Goal: Transaction & Acquisition: Purchase product/service

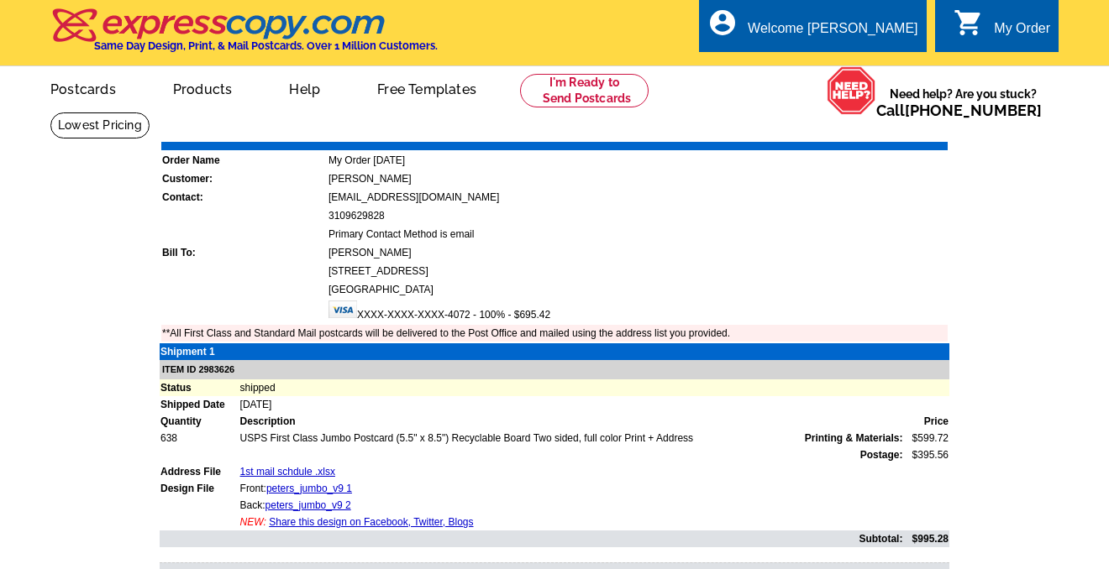
click at [1011, 28] on div "My Order" at bounding box center [1022, 33] width 56 height 24
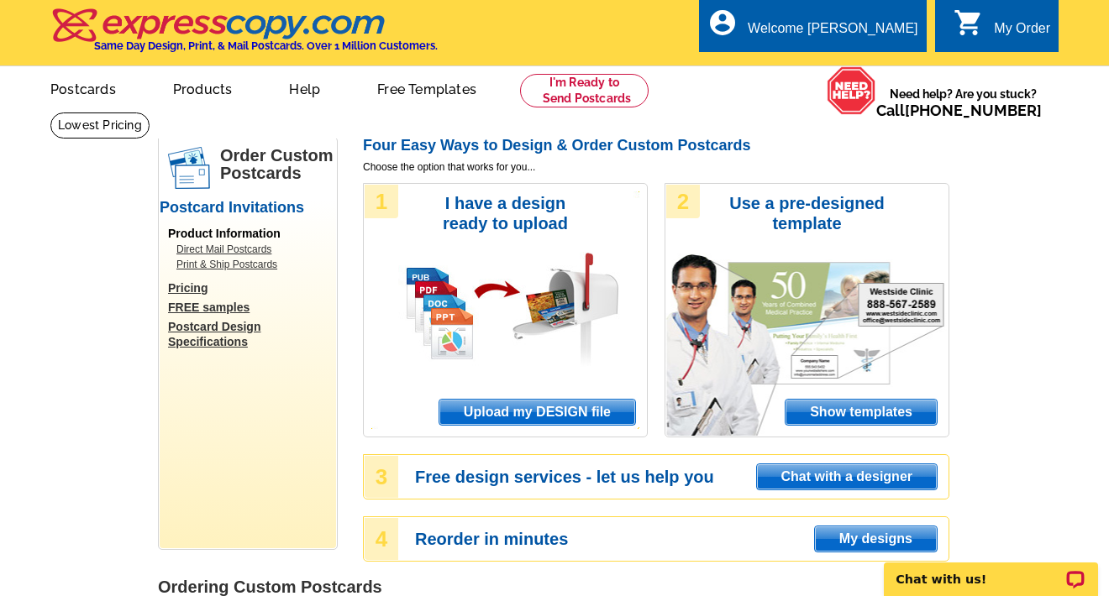
click at [516, 415] on span "Upload my DESIGN file" at bounding box center [537, 412] width 196 height 25
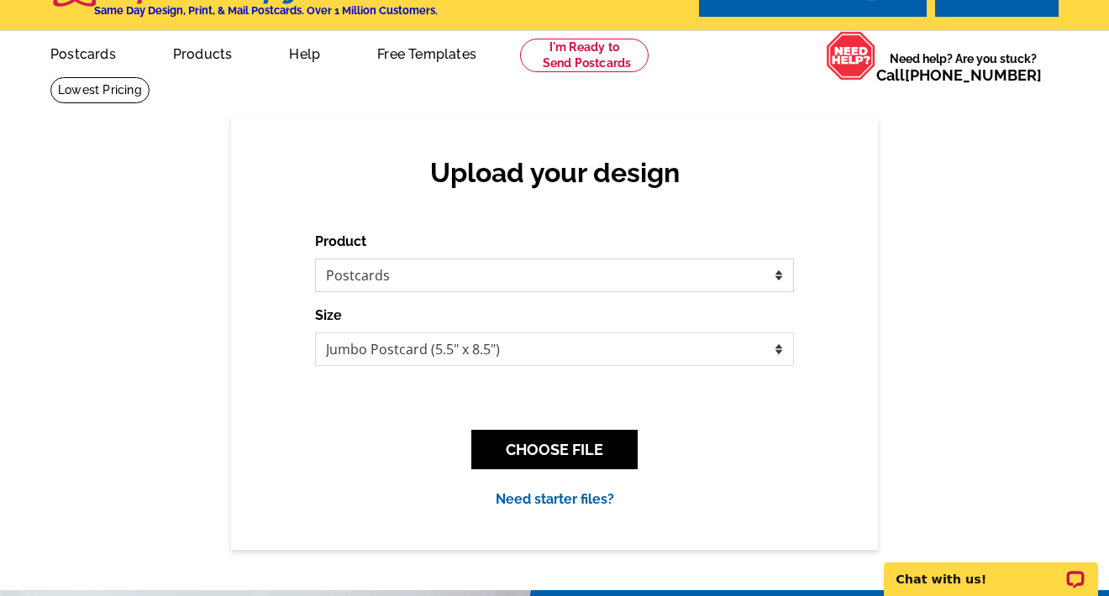
scroll to position [36, 0]
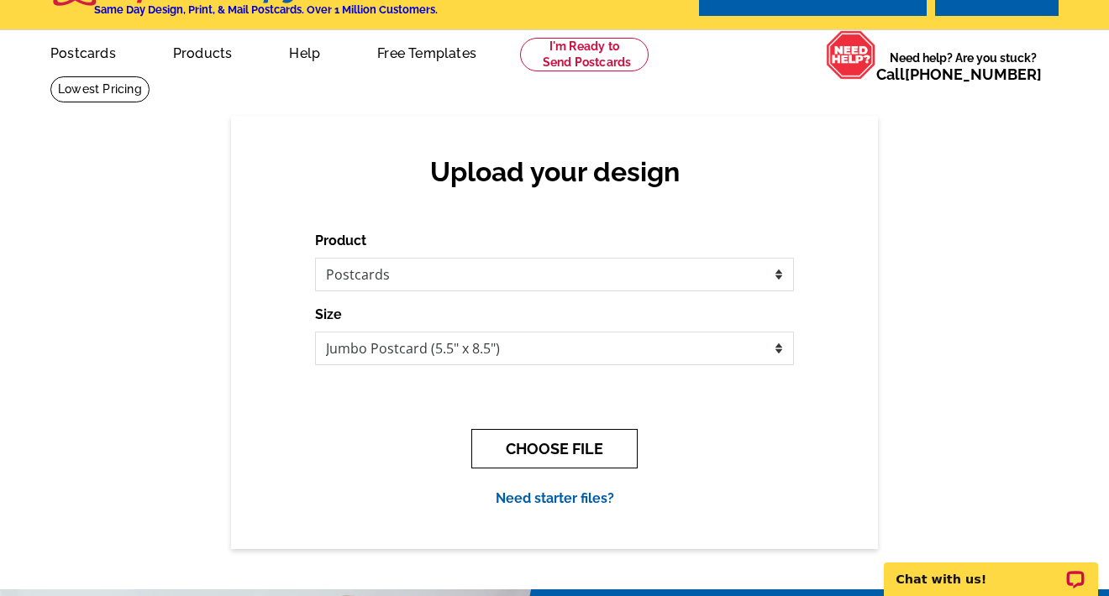
click at [574, 454] on button "CHOOSE FILE" at bounding box center [554, 448] width 166 height 39
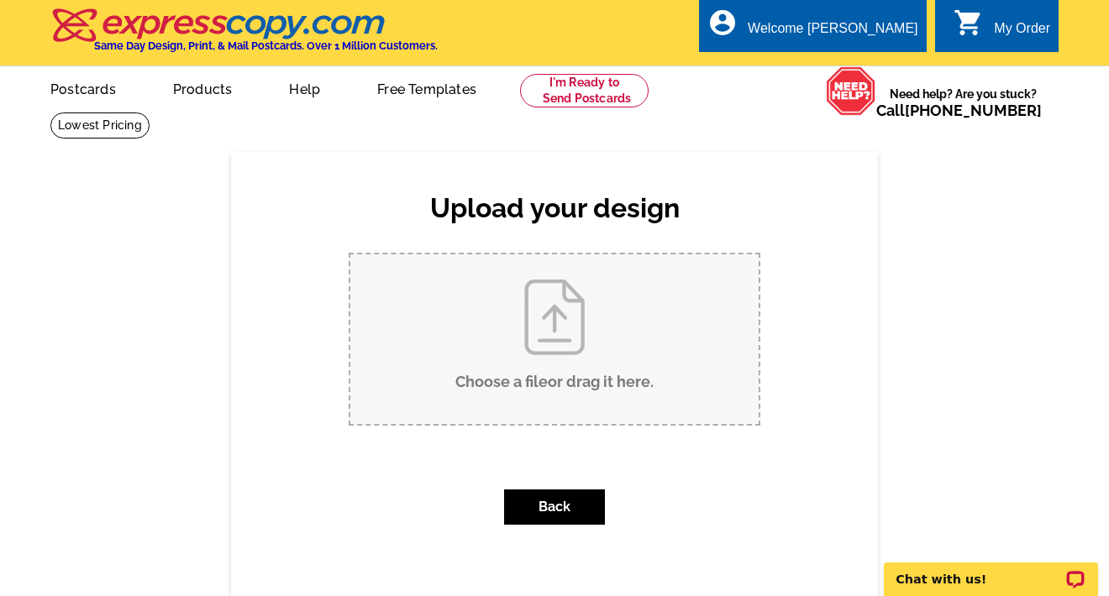
scroll to position [0, 0]
click at [866, 67] on link "My Account" at bounding box center [876, 64] width 72 height 15
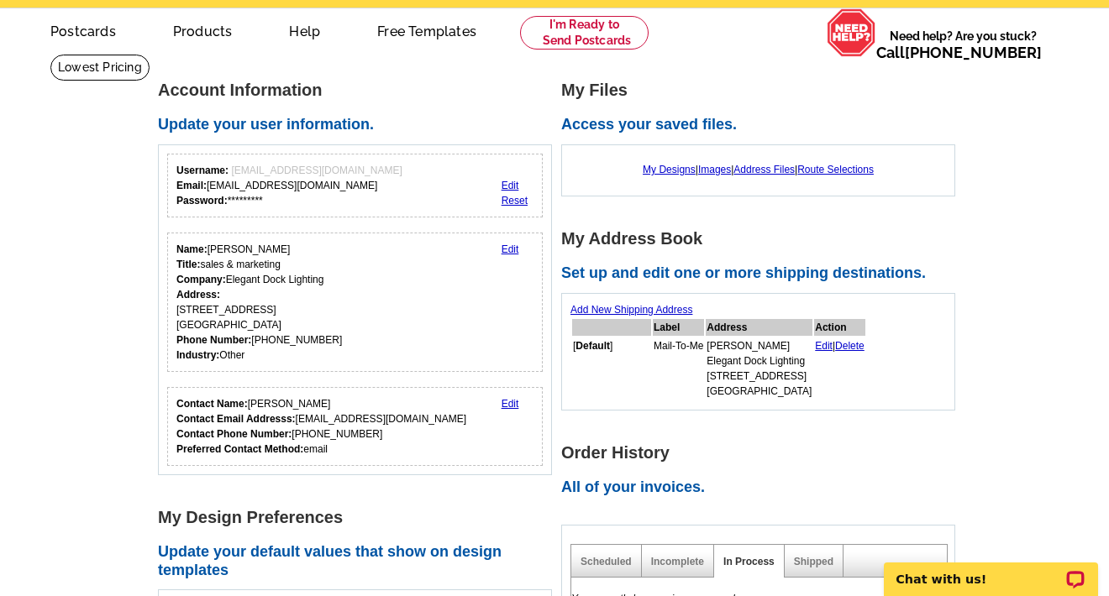
scroll to position [59, 0]
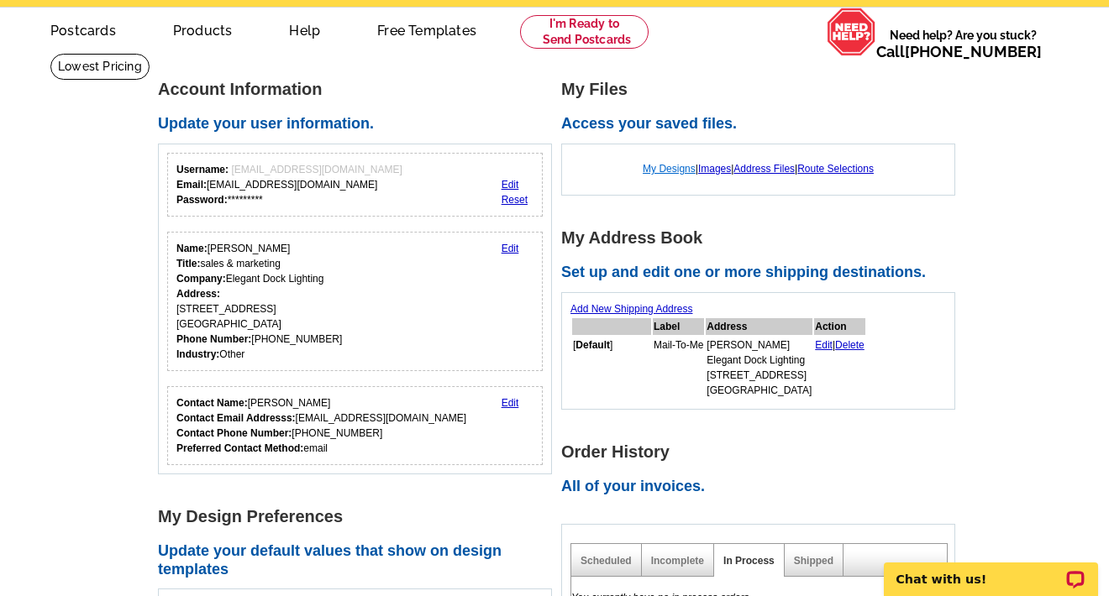
click at [659, 167] on link "My Designs" at bounding box center [668, 169] width 53 height 12
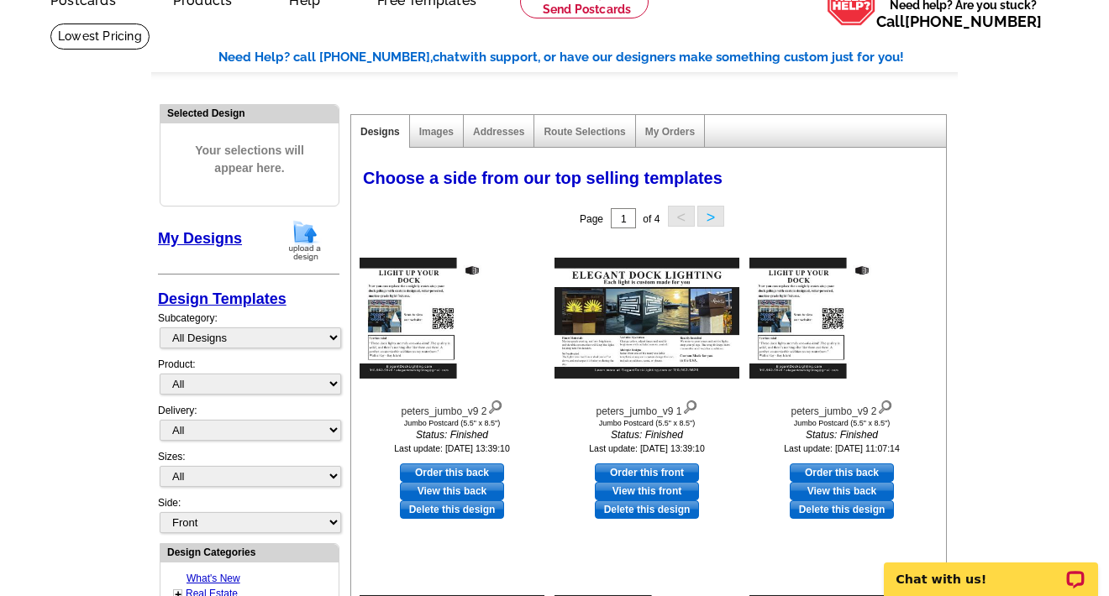
scroll to position [99, 0]
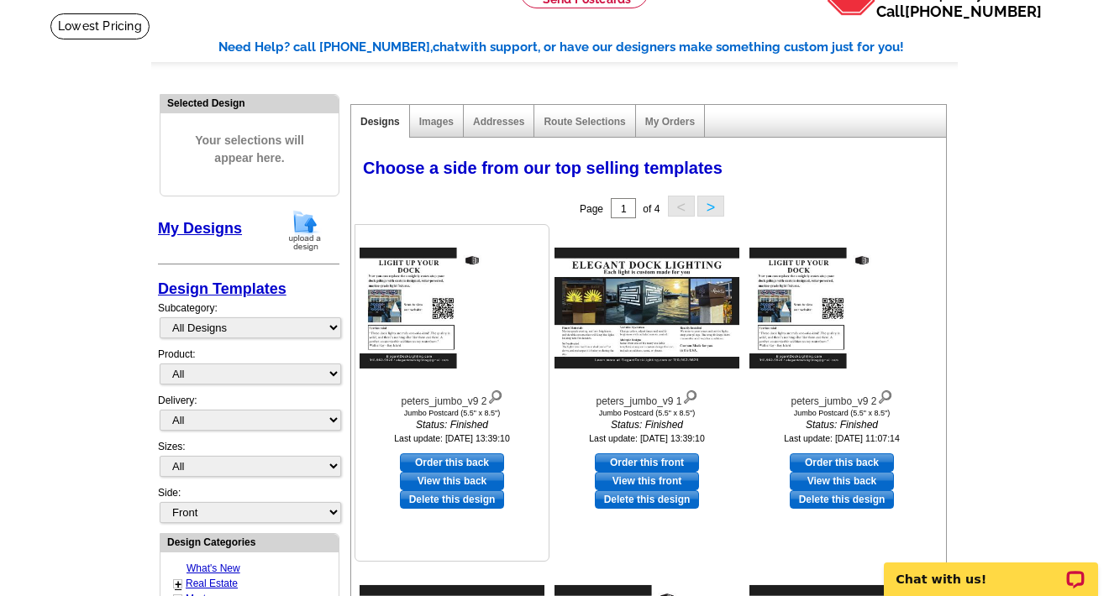
click at [448, 464] on link "Order this back" at bounding box center [452, 463] width 104 height 18
select select "2"
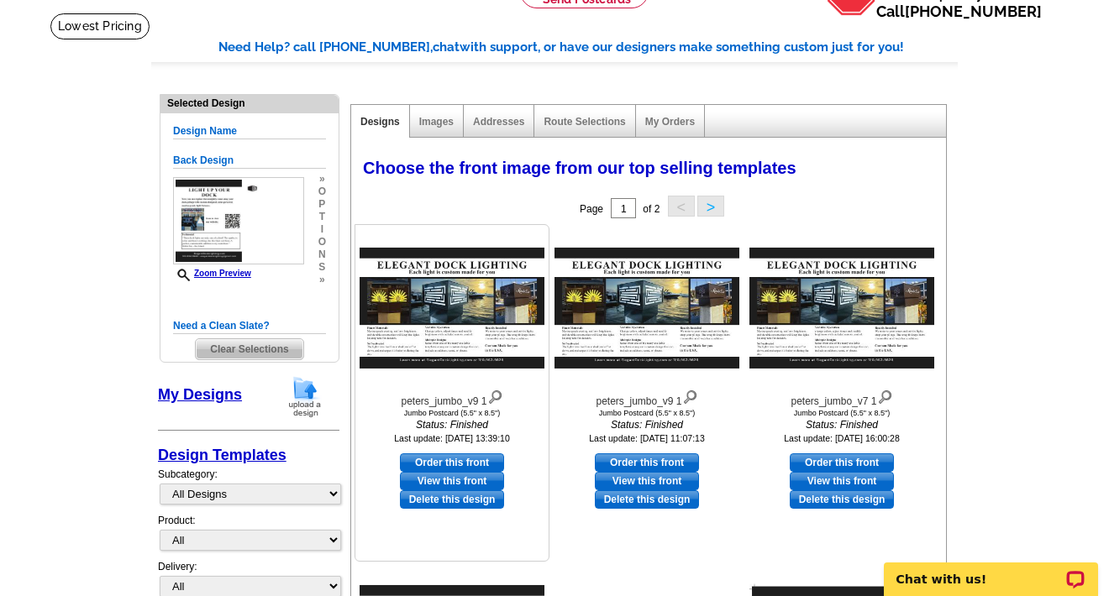
click at [454, 462] on link "Order this front" at bounding box center [452, 463] width 104 height 18
select select "back"
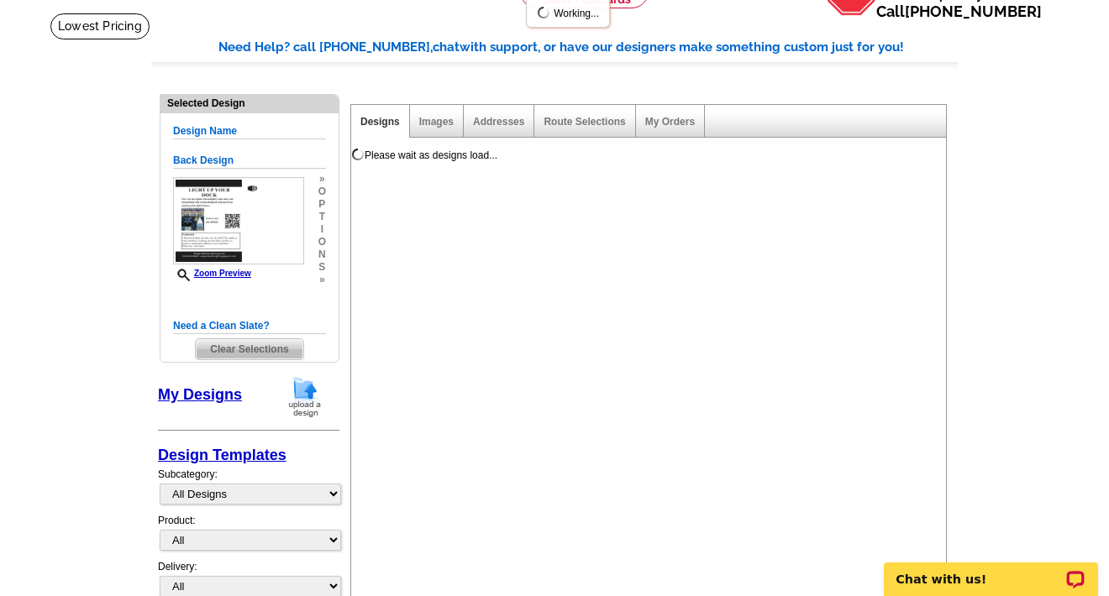
scroll to position [0, 0]
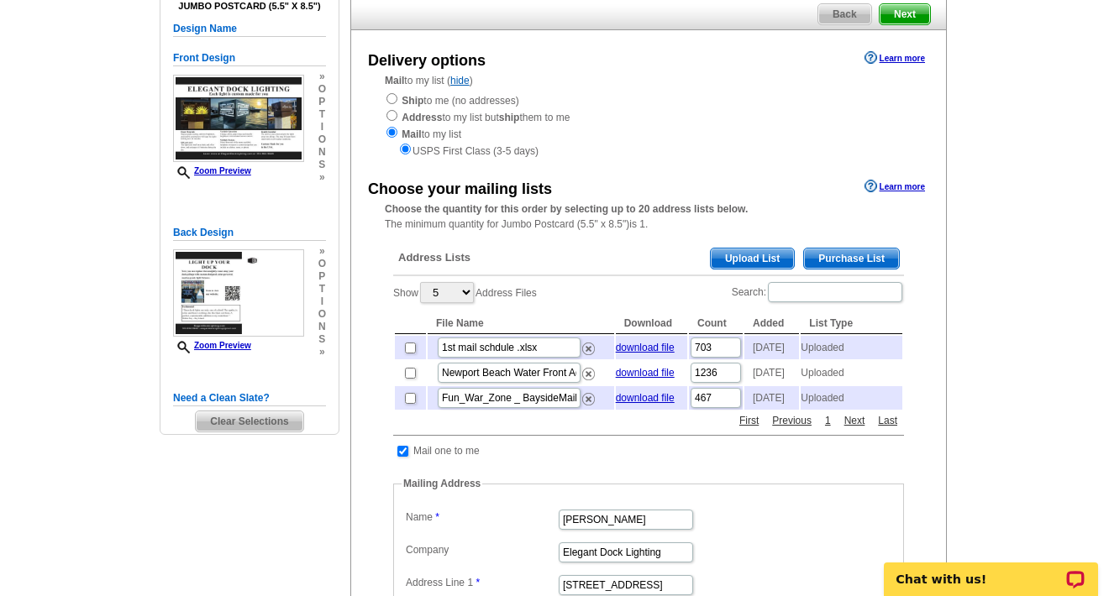
scroll to position [159, 0]
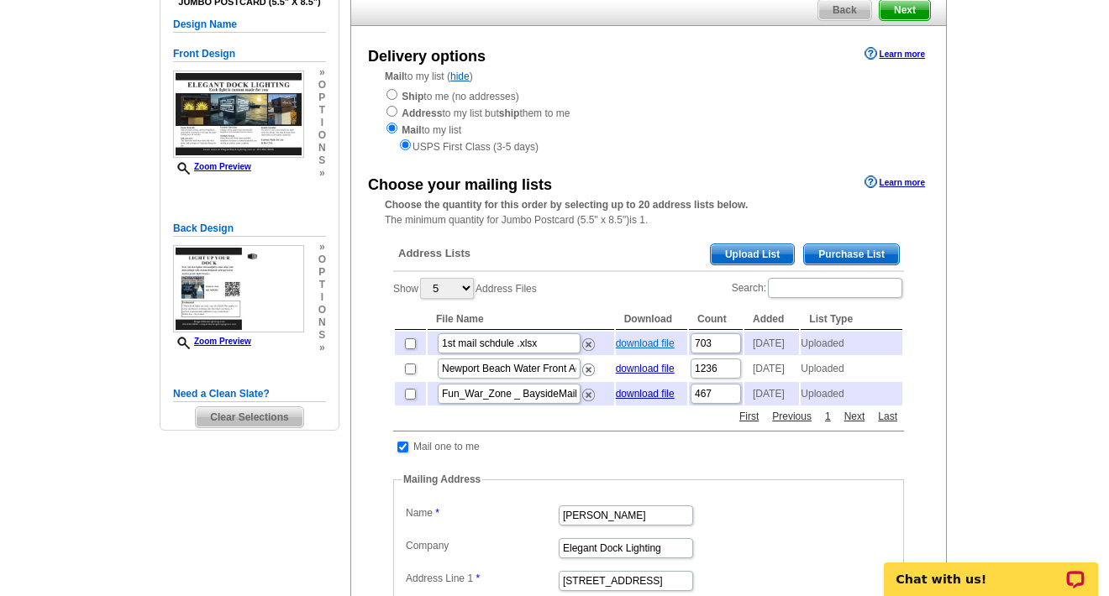
click at [641, 339] on link "download file" at bounding box center [645, 344] width 59 height 12
click at [753, 248] on span "Upload List" at bounding box center [751, 254] width 83 height 20
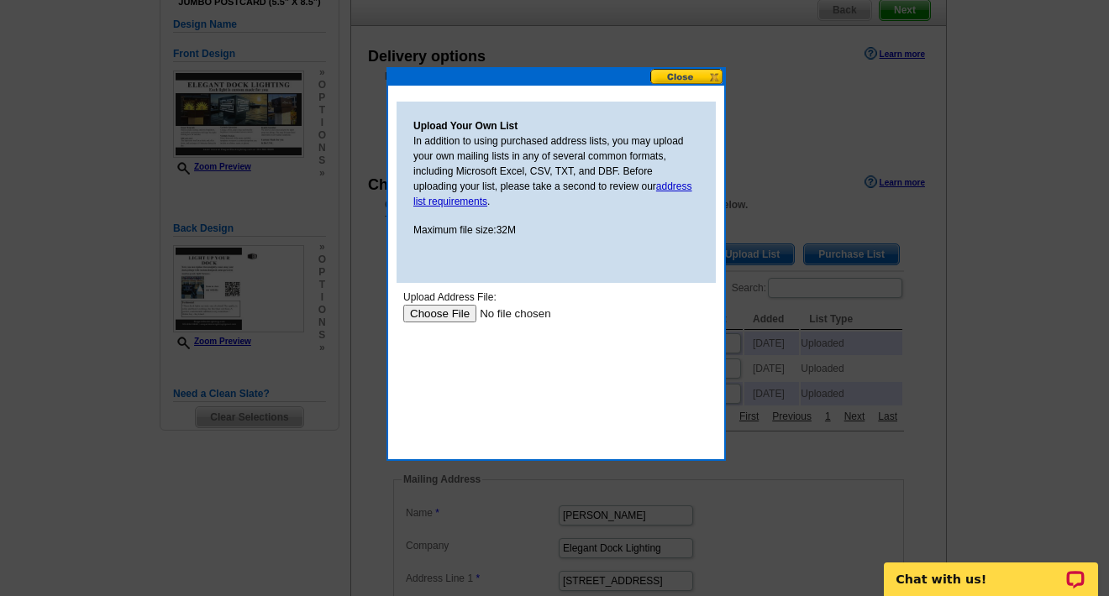
scroll to position [0, 0]
click at [441, 314] on input "file" at bounding box center [509, 314] width 212 height 18
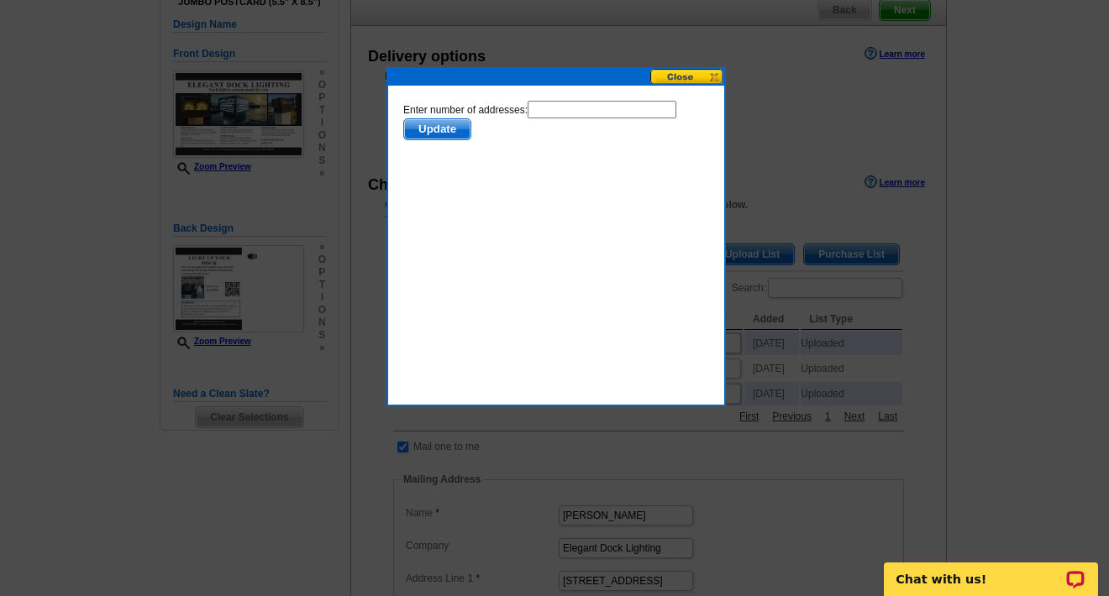
click at [560, 107] on input "text" at bounding box center [601, 110] width 149 height 18
type input "532"
click at [451, 134] on span "Update" at bounding box center [437, 129] width 66 height 20
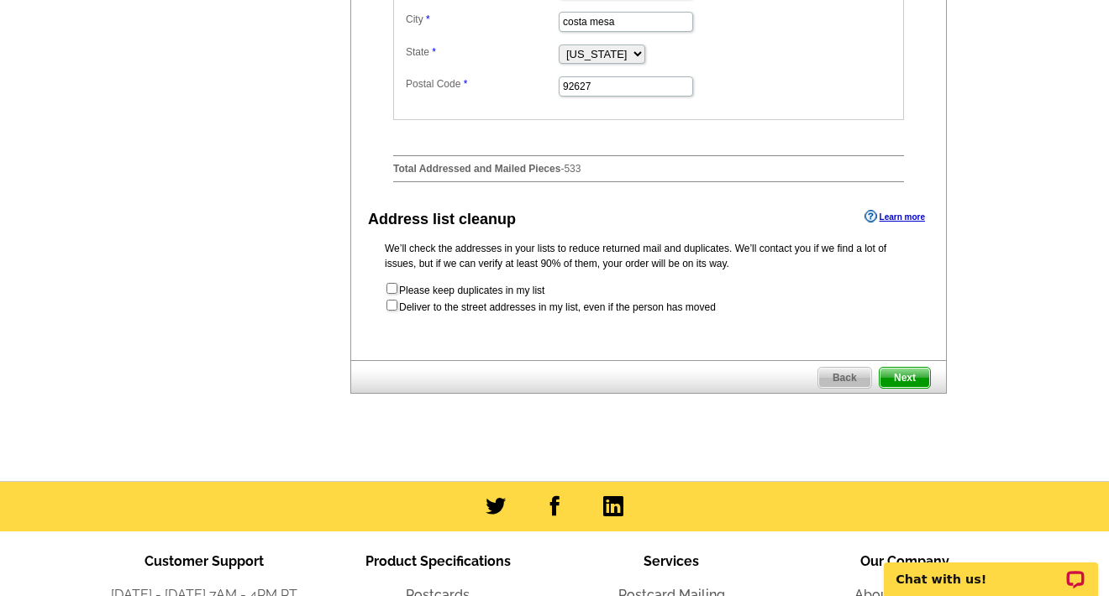
scroll to position [833, 0]
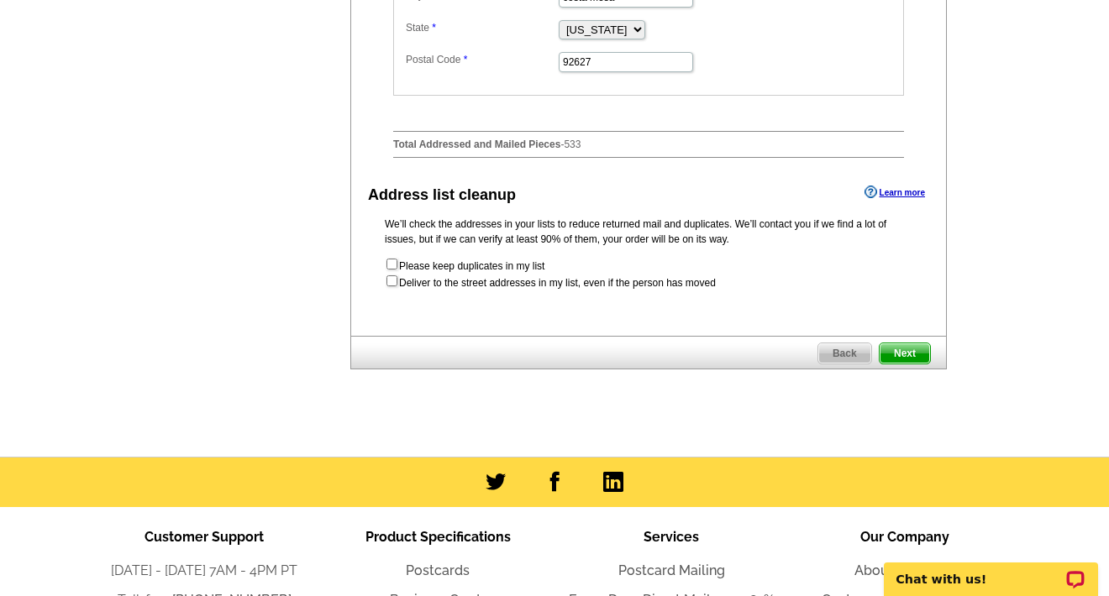
click at [911, 364] on span "Next" at bounding box center [904, 353] width 50 height 20
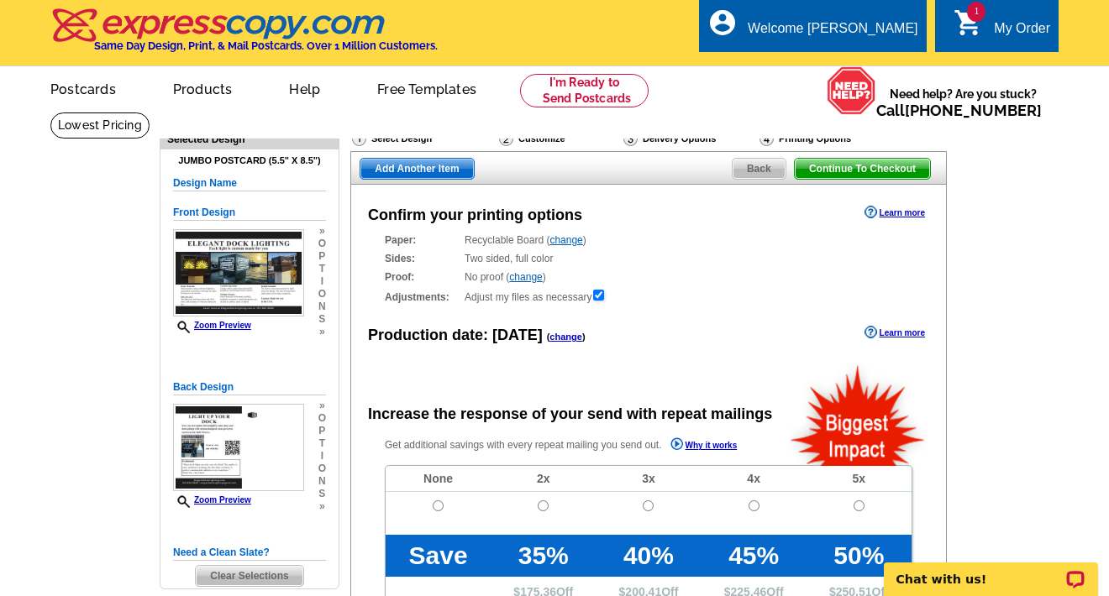
radio input "false"
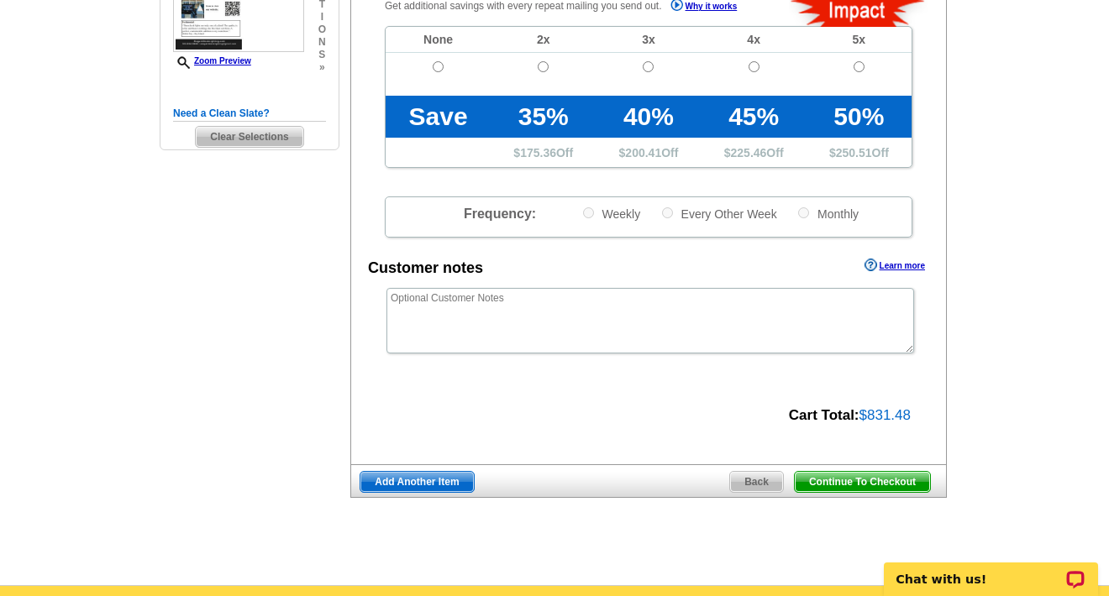
scroll to position [442, 0]
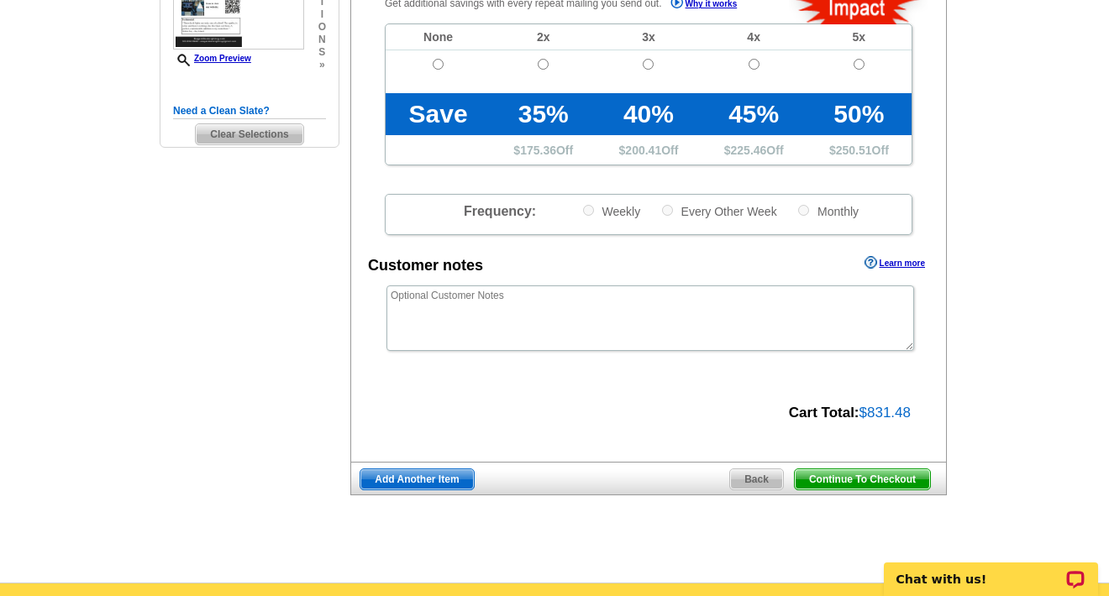
click at [885, 475] on span "Continue To Checkout" at bounding box center [861, 479] width 135 height 20
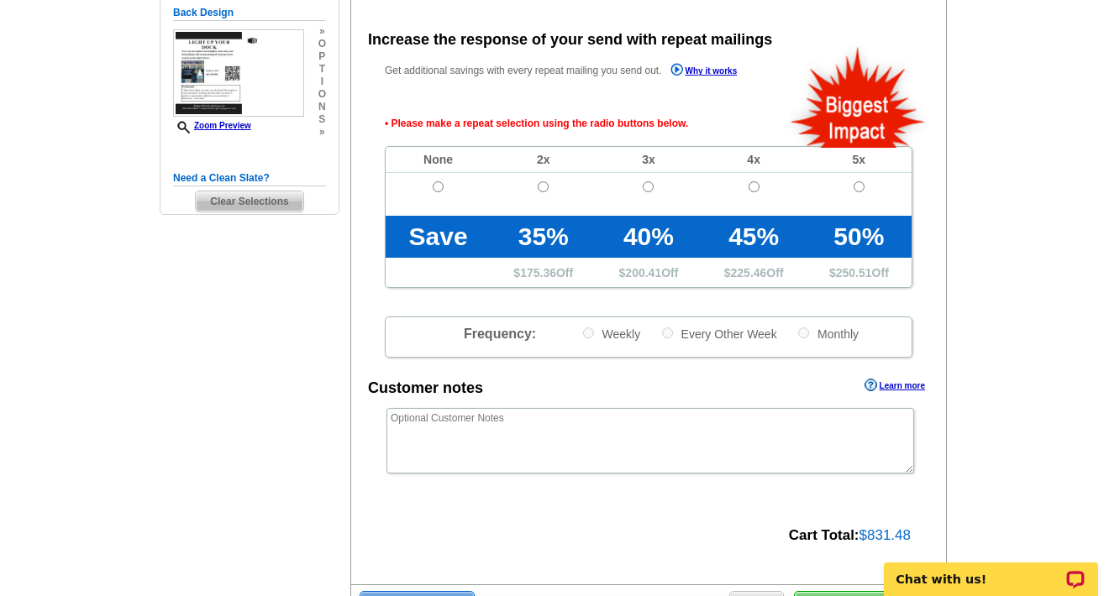
scroll to position [373, 0]
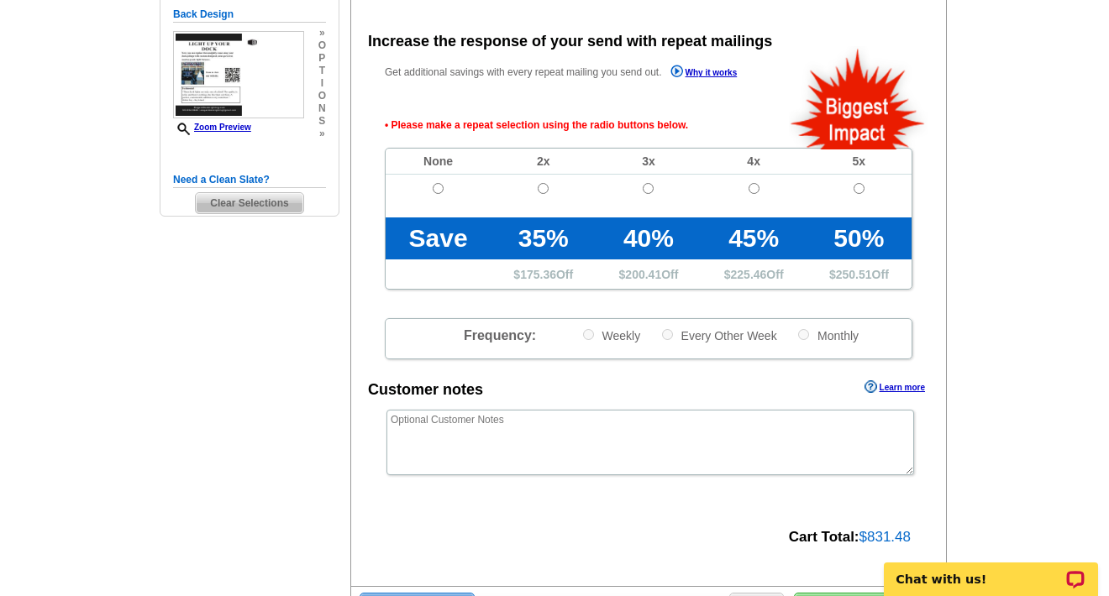
click at [436, 186] on input "radio" at bounding box center [438, 188] width 11 height 11
radio input "true"
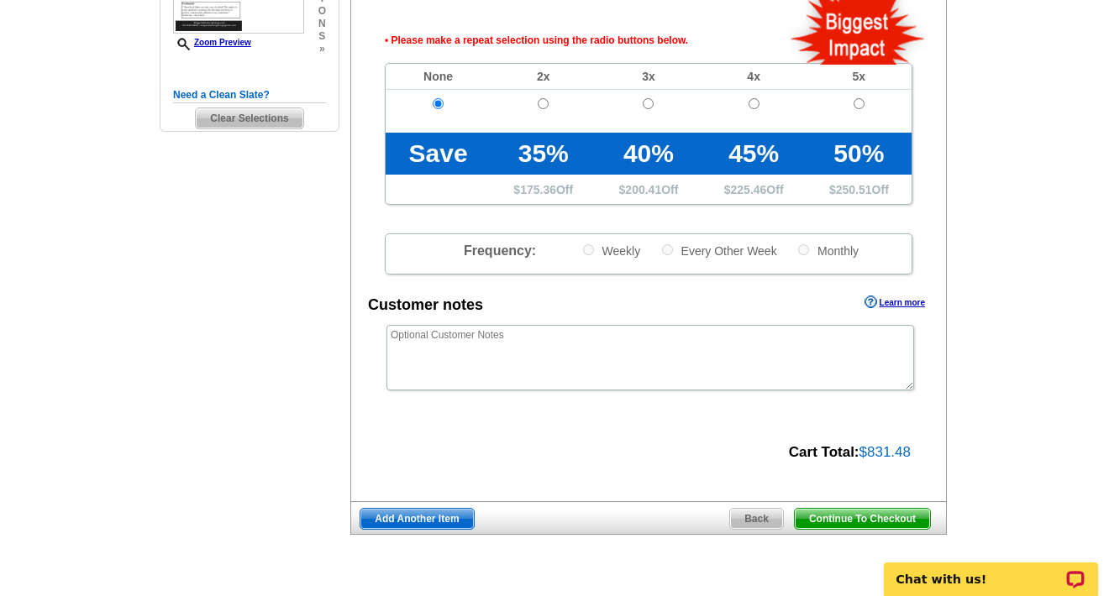
scroll to position [476, 0]
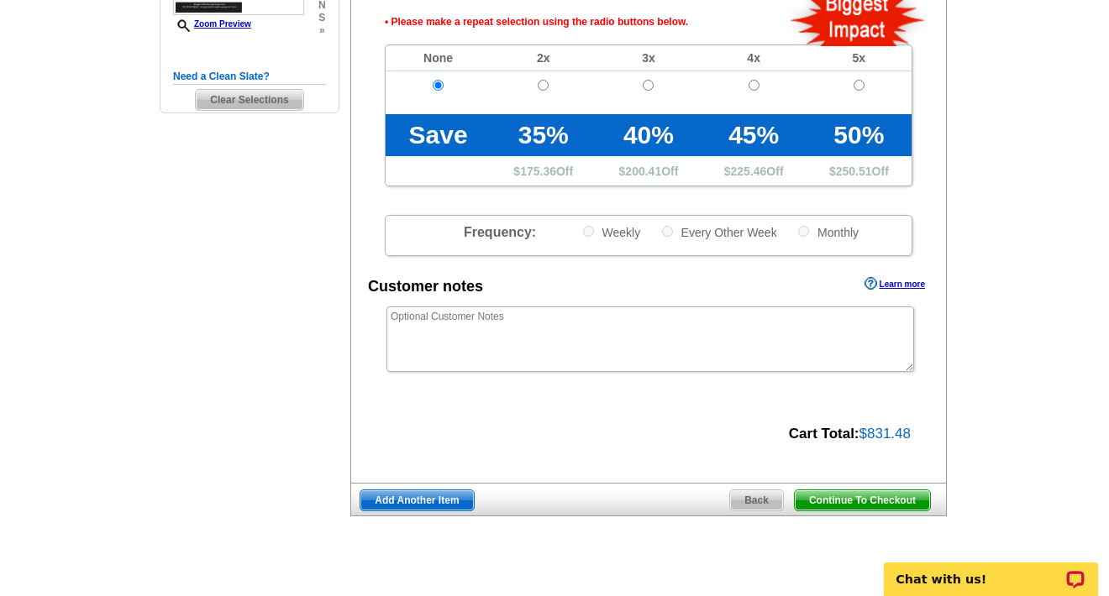
click at [877, 497] on span "Continue To Checkout" at bounding box center [861, 500] width 135 height 20
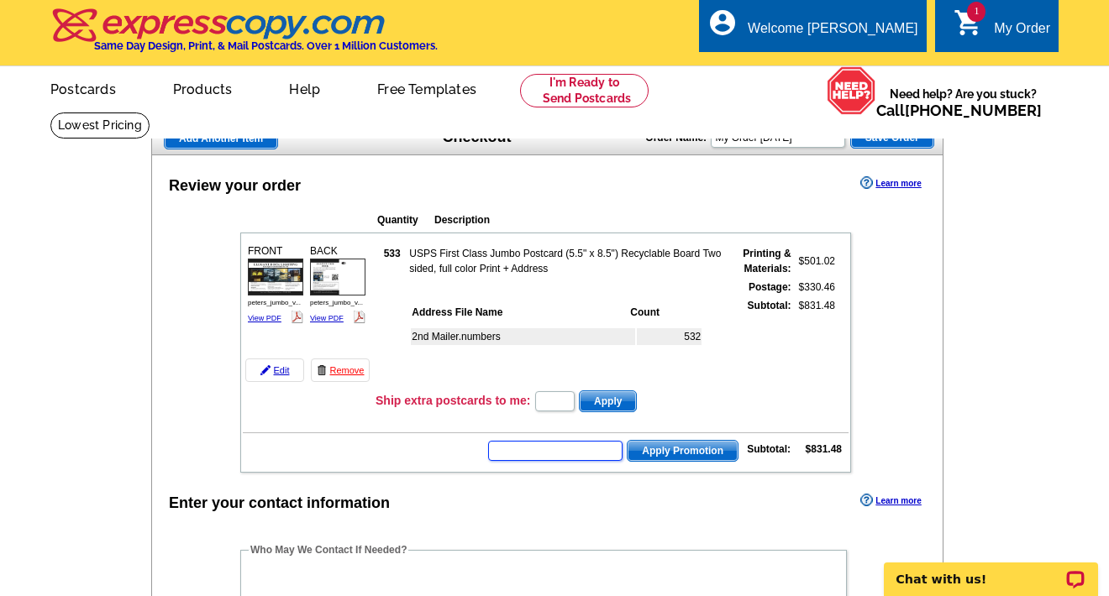
click at [536, 450] on input "text" at bounding box center [555, 451] width 134 height 20
type input "HURRY40"
click at [695, 450] on span "Apply Promotion" at bounding box center [682, 451] width 110 height 20
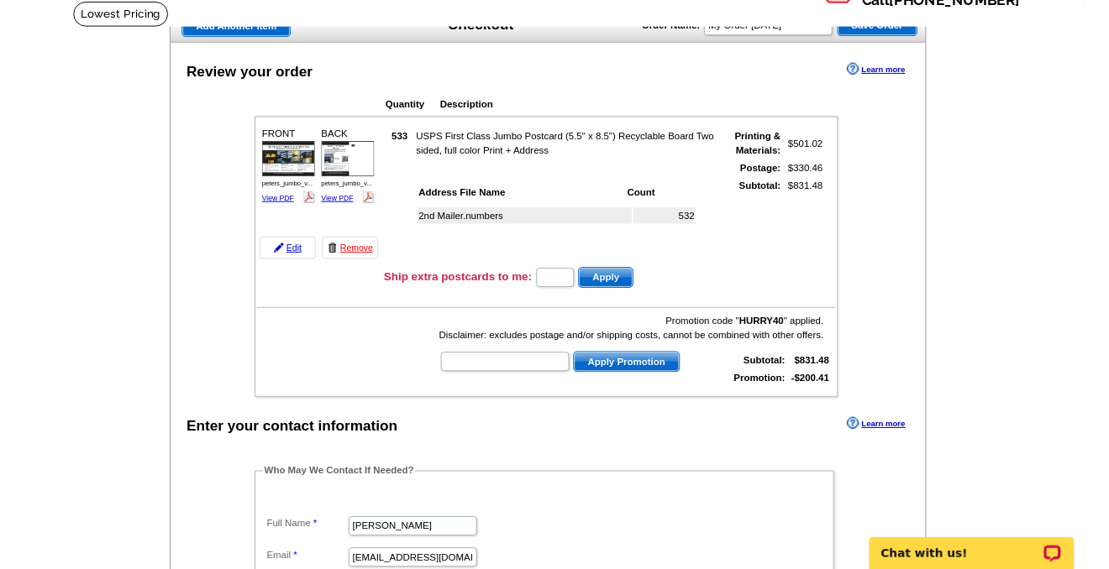
scroll to position [112, 0]
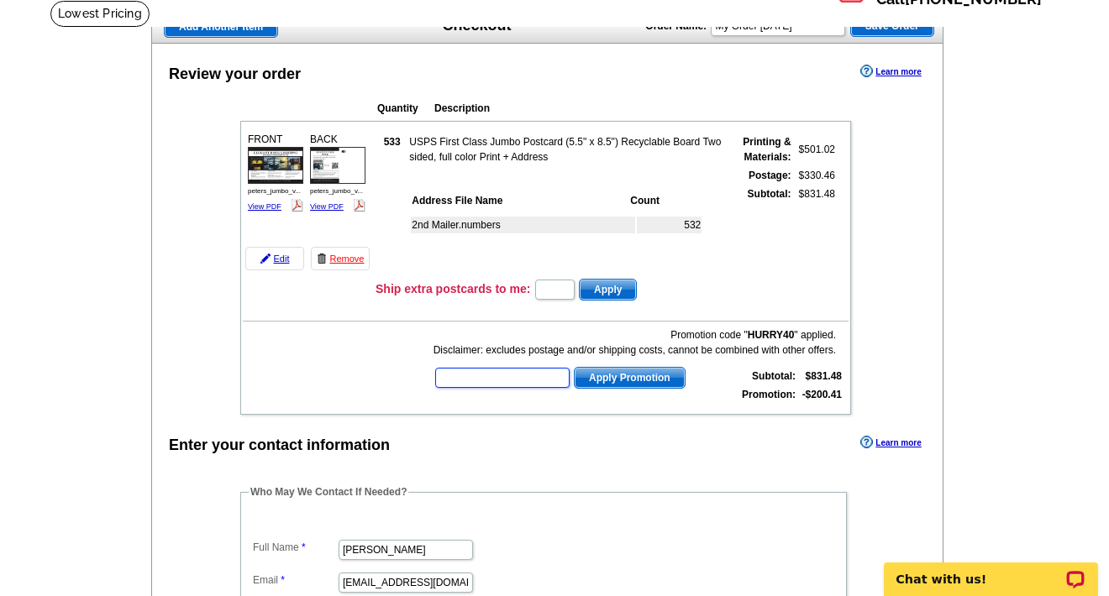
click at [505, 377] on input "text" at bounding box center [502, 378] width 134 height 20
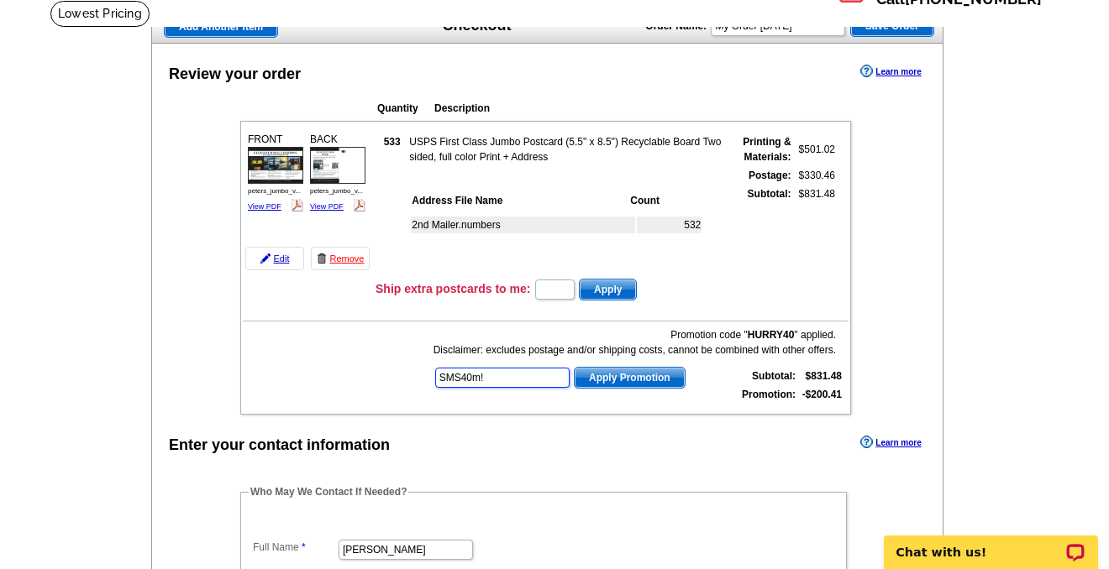
type input "SMS40m!"
click at [624, 379] on span "Apply Promotion" at bounding box center [629, 378] width 110 height 20
